Goal: Navigation & Orientation: Find specific page/section

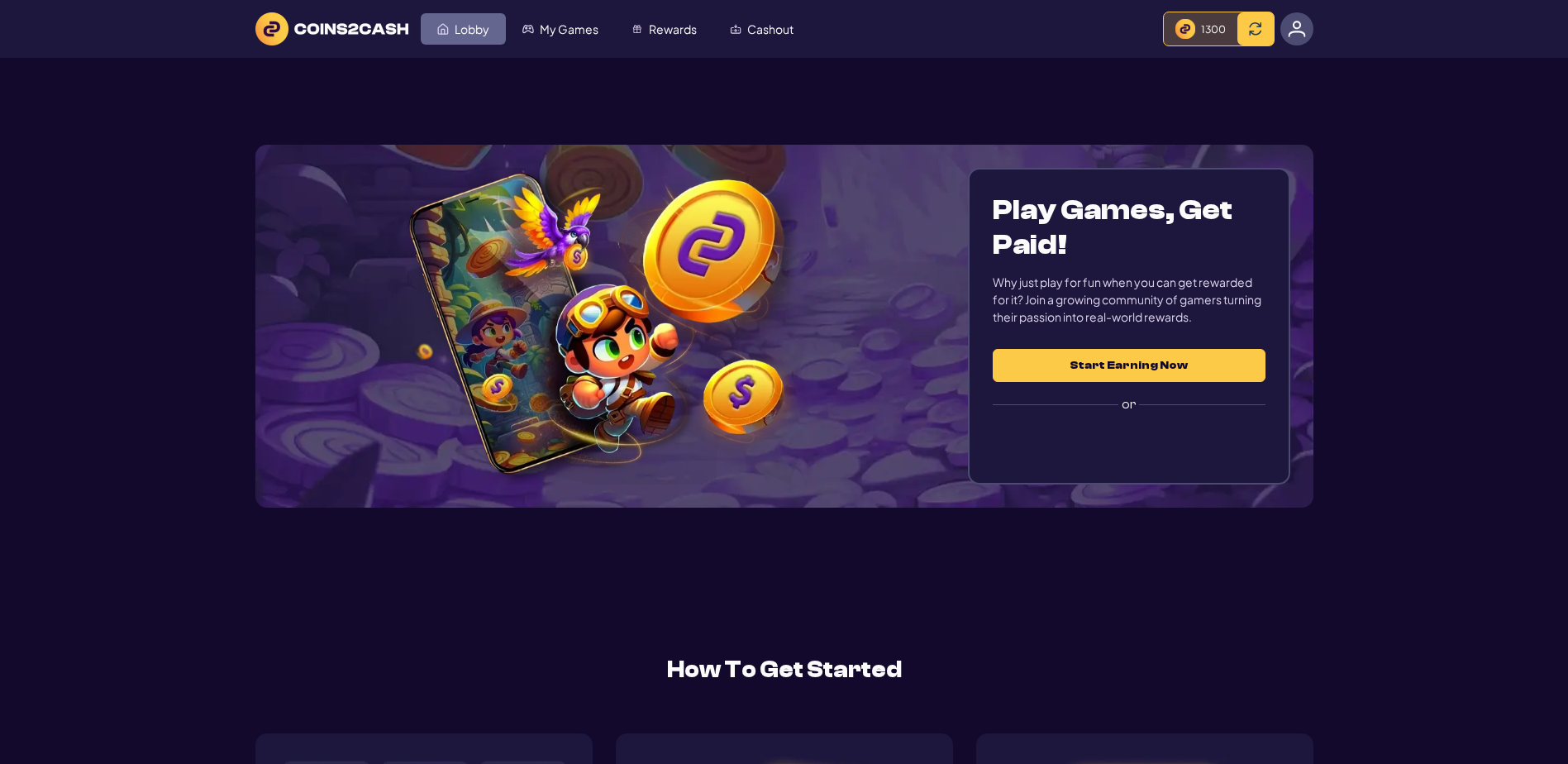
click at [490, 34] on span "Lobby" at bounding box center [471, 29] width 34 height 12
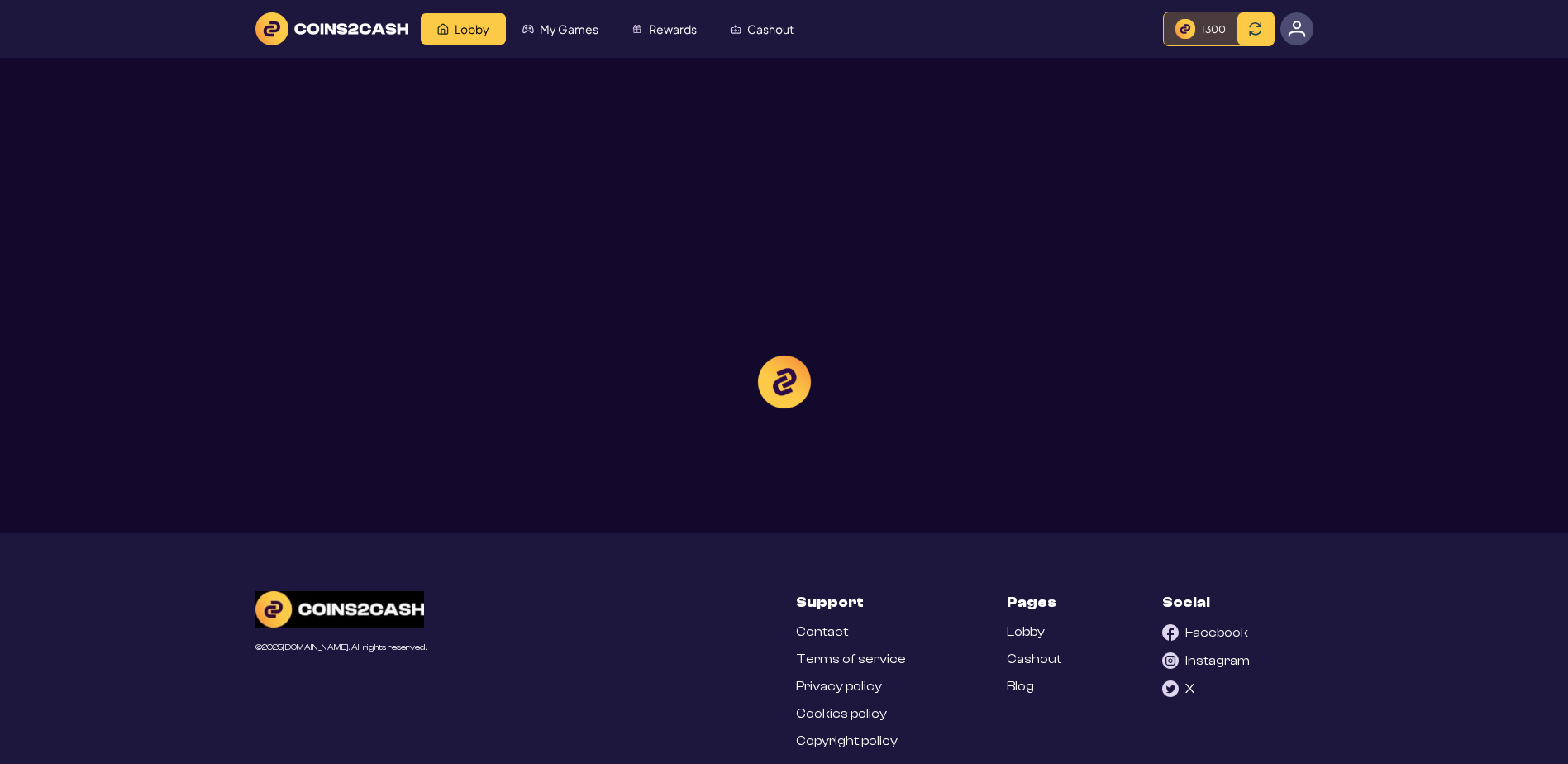
click at [1250, 65] on div at bounding box center [784, 382] width 1568 height 764
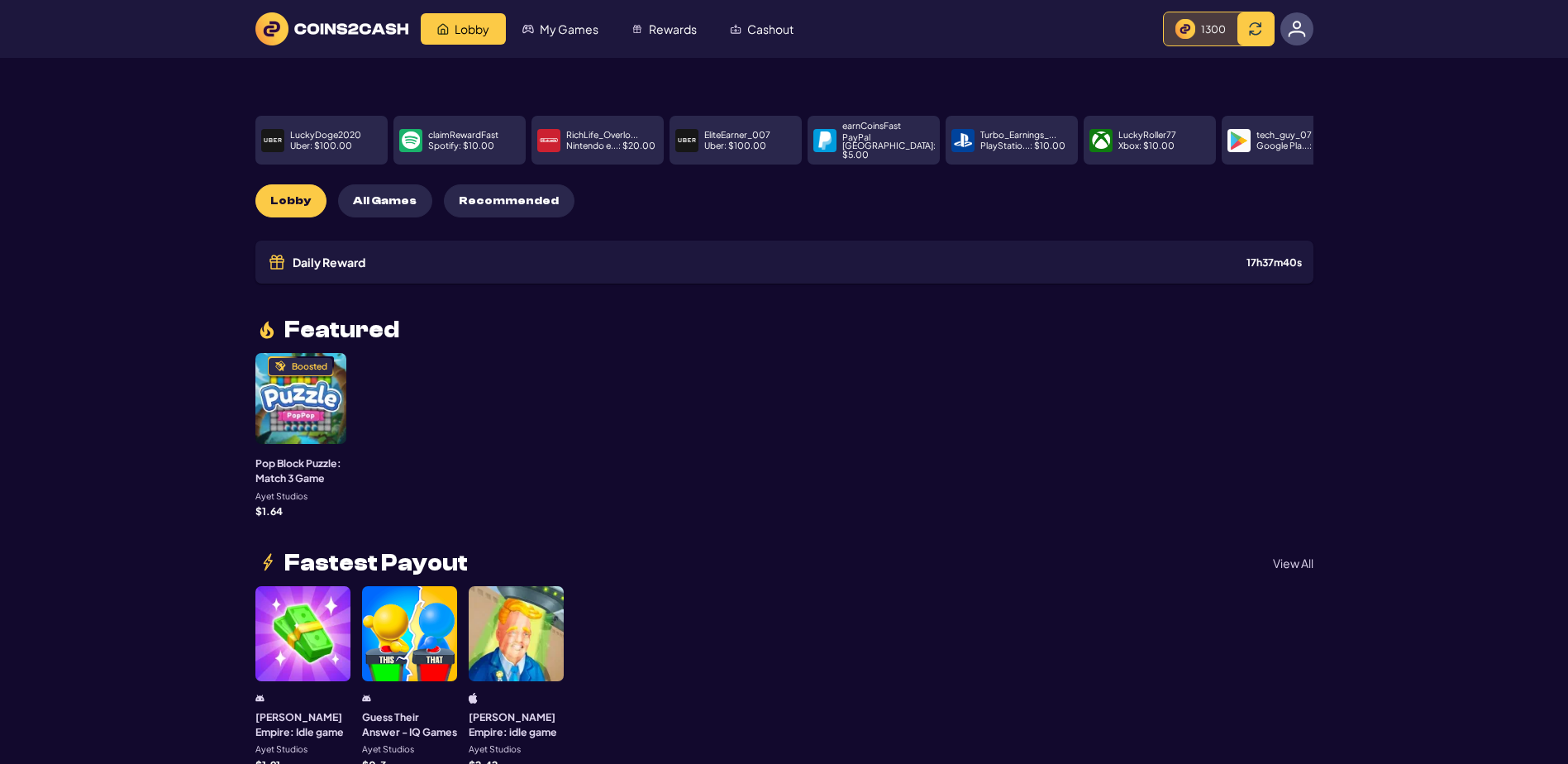
click at [1202, 35] on span "1300" at bounding box center [1214, 29] width 25 height 13
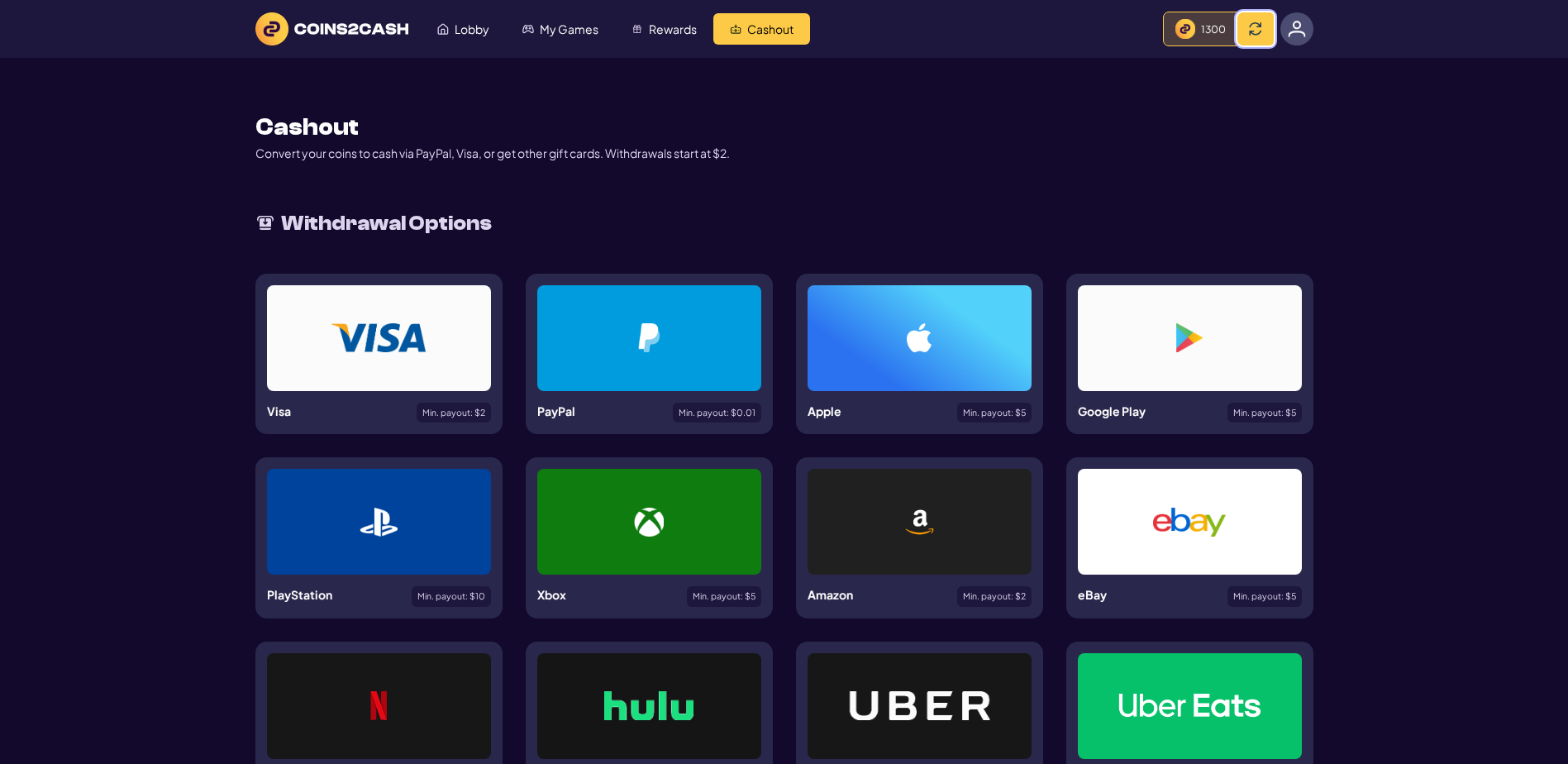
click at [1249, 35] on span at bounding box center [1256, 29] width 13 height 13
click at [466, 34] on span "Lobby" at bounding box center [471, 29] width 34 height 12
